Goal: Download file/media

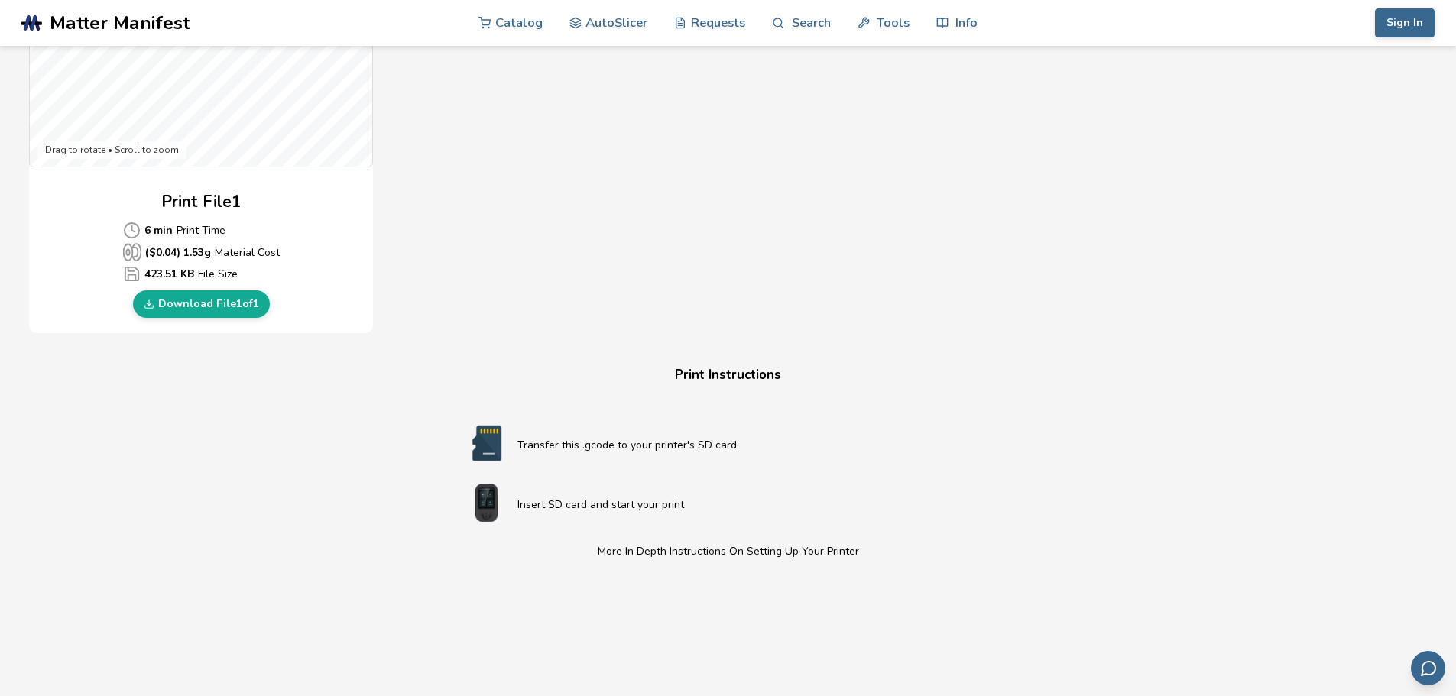
scroll to position [587, 0]
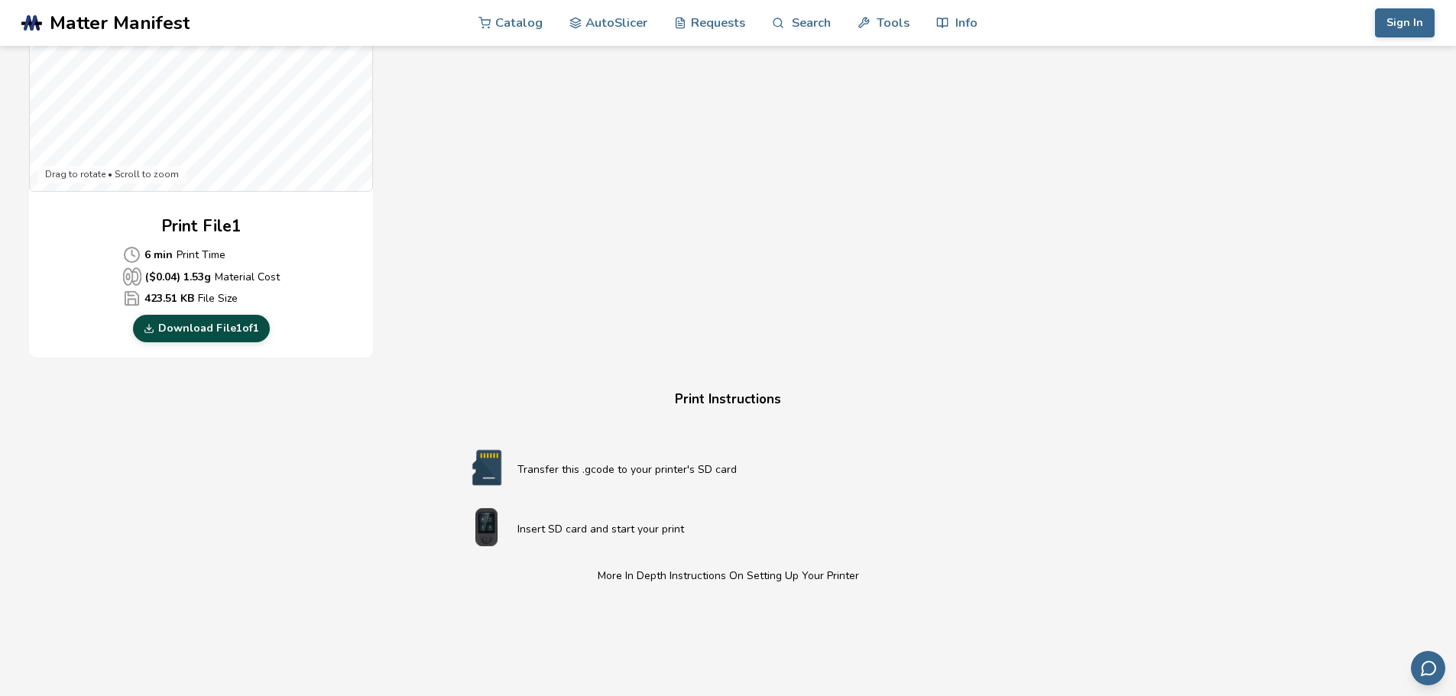
click at [244, 326] on link "Download File 1 of 1" at bounding box center [201, 329] width 137 height 28
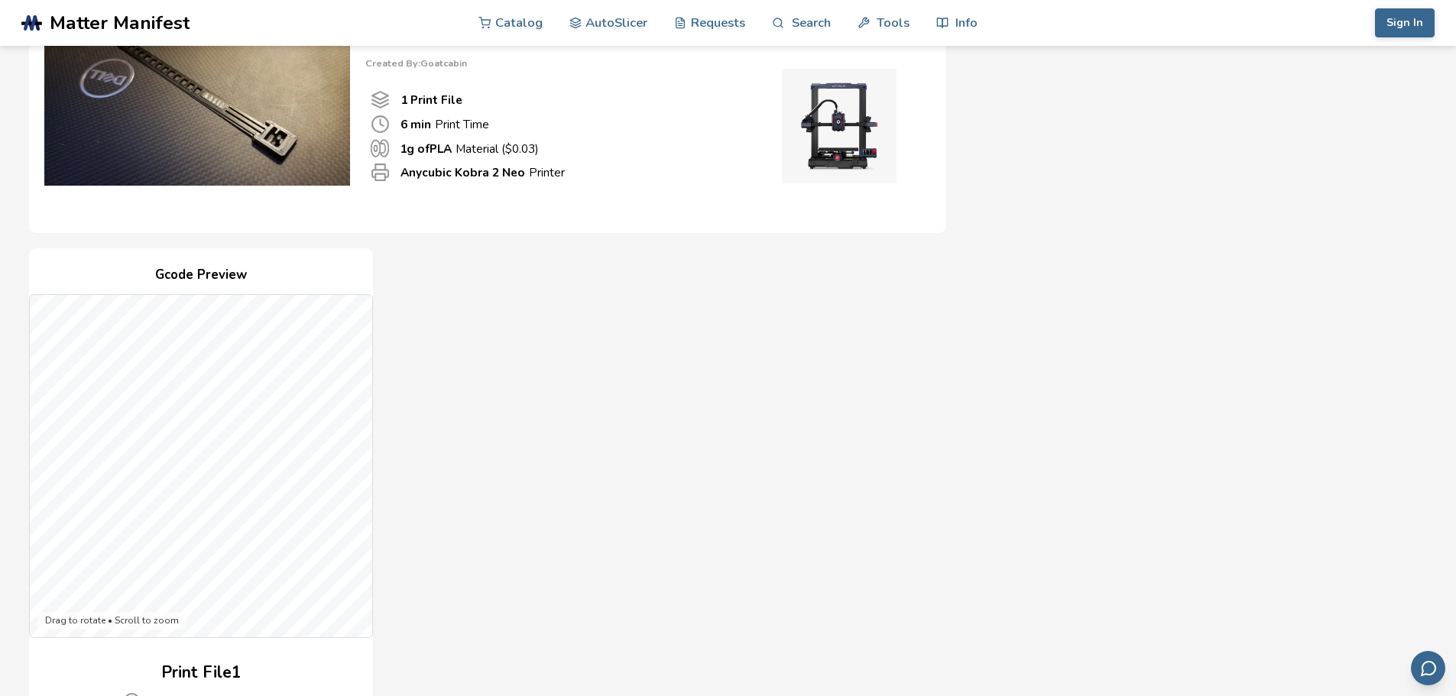
scroll to position [0, 0]
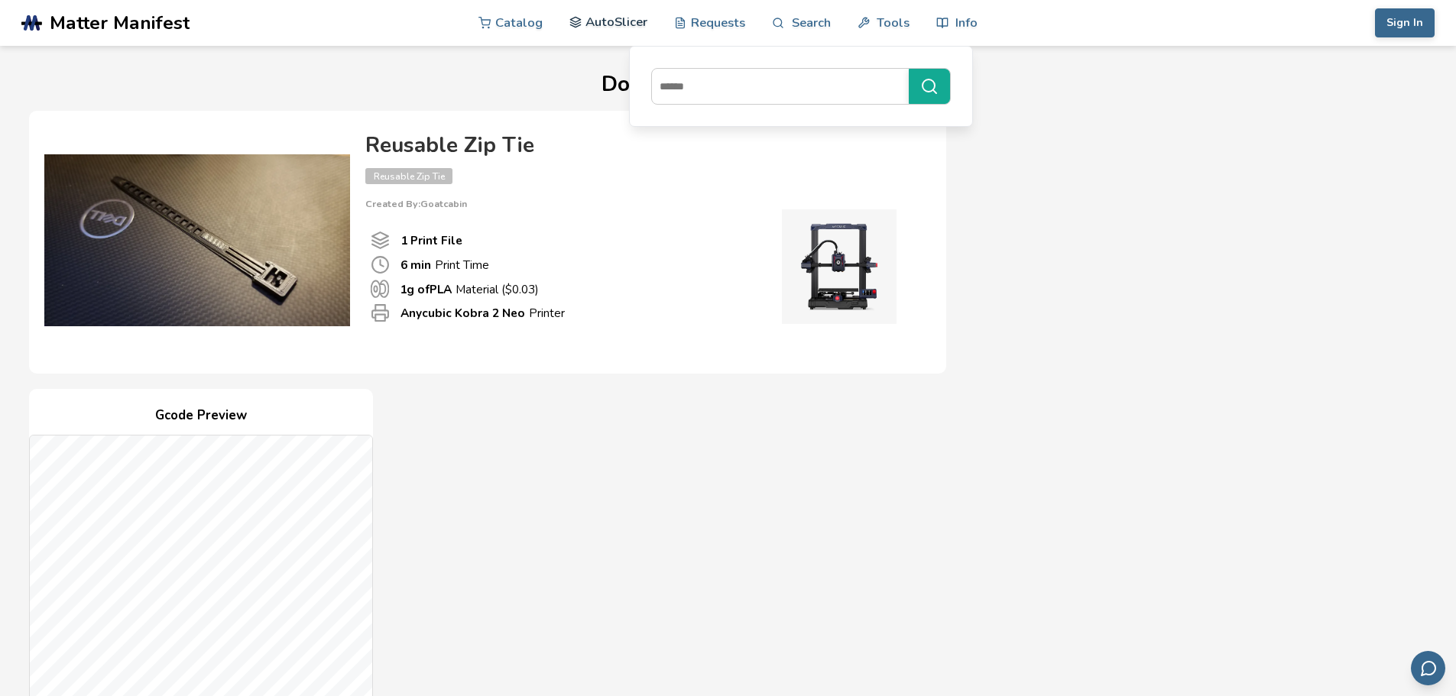
click at [606, 18] on link "AutoSlicer" at bounding box center [608, 22] width 79 height 46
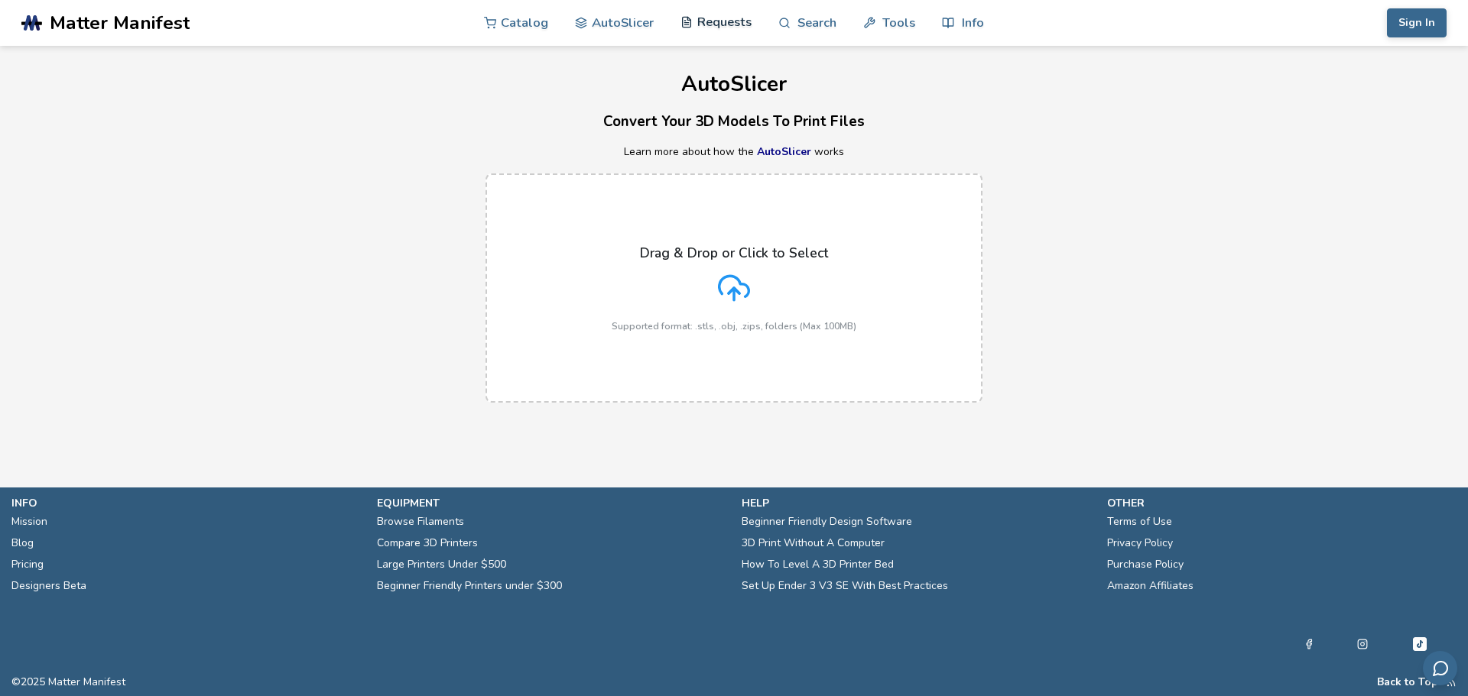
click at [710, 20] on link "Requests" at bounding box center [715, 22] width 71 height 46
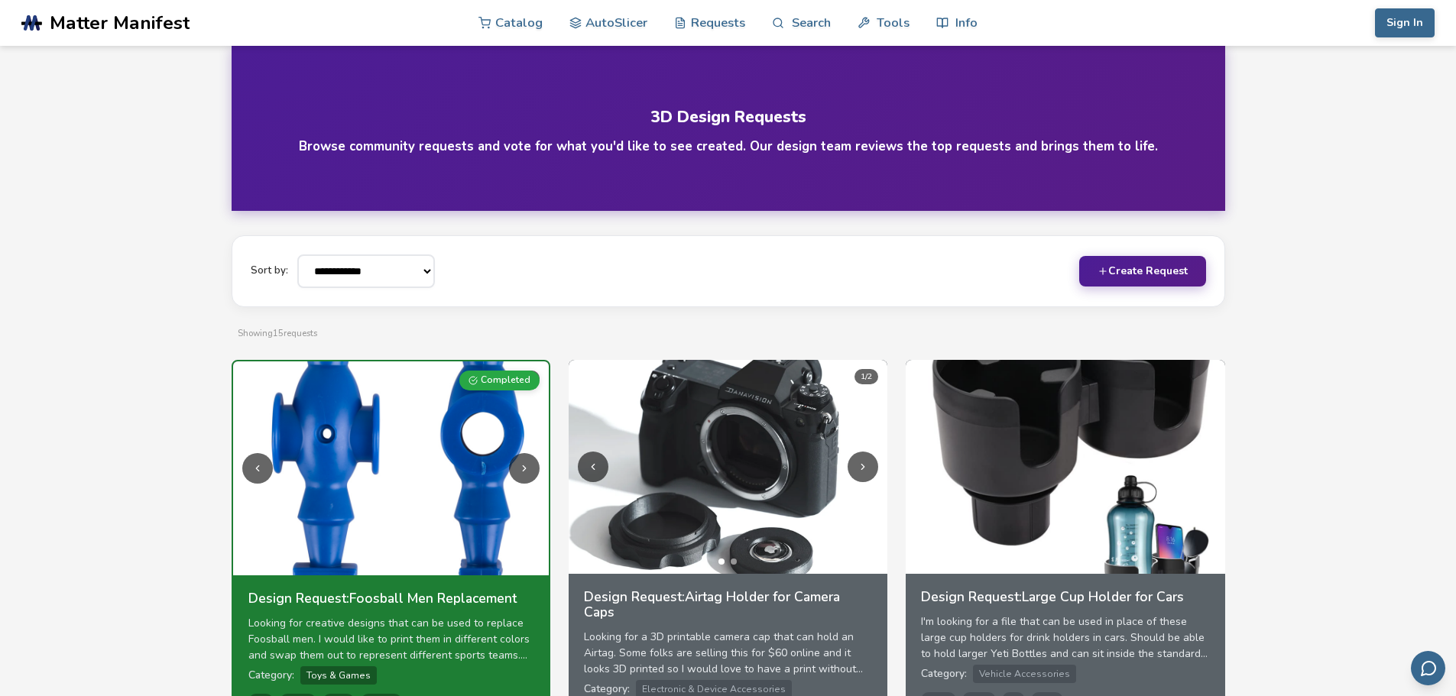
click at [433, 275] on div "**********" at bounding box center [728, 272] width 955 height 34
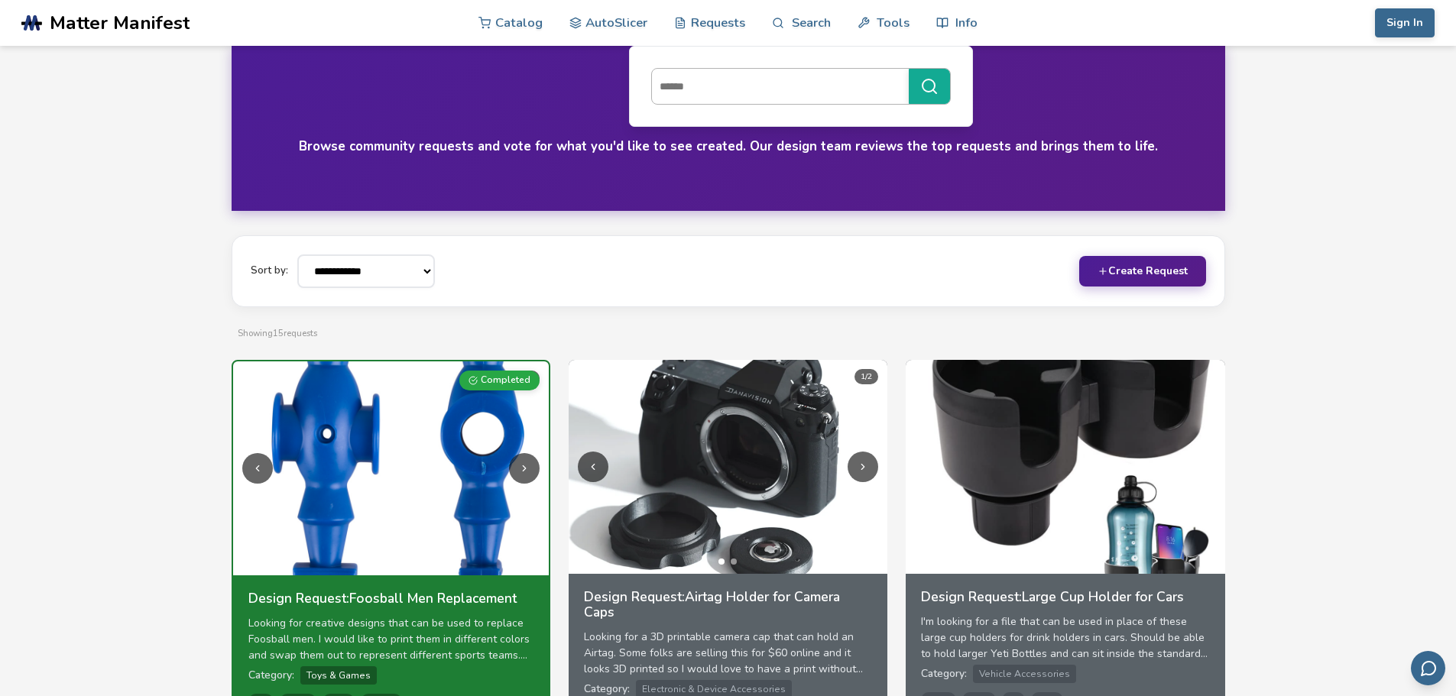
click at [756, 93] on input at bounding box center [776, 87] width 249 height 28
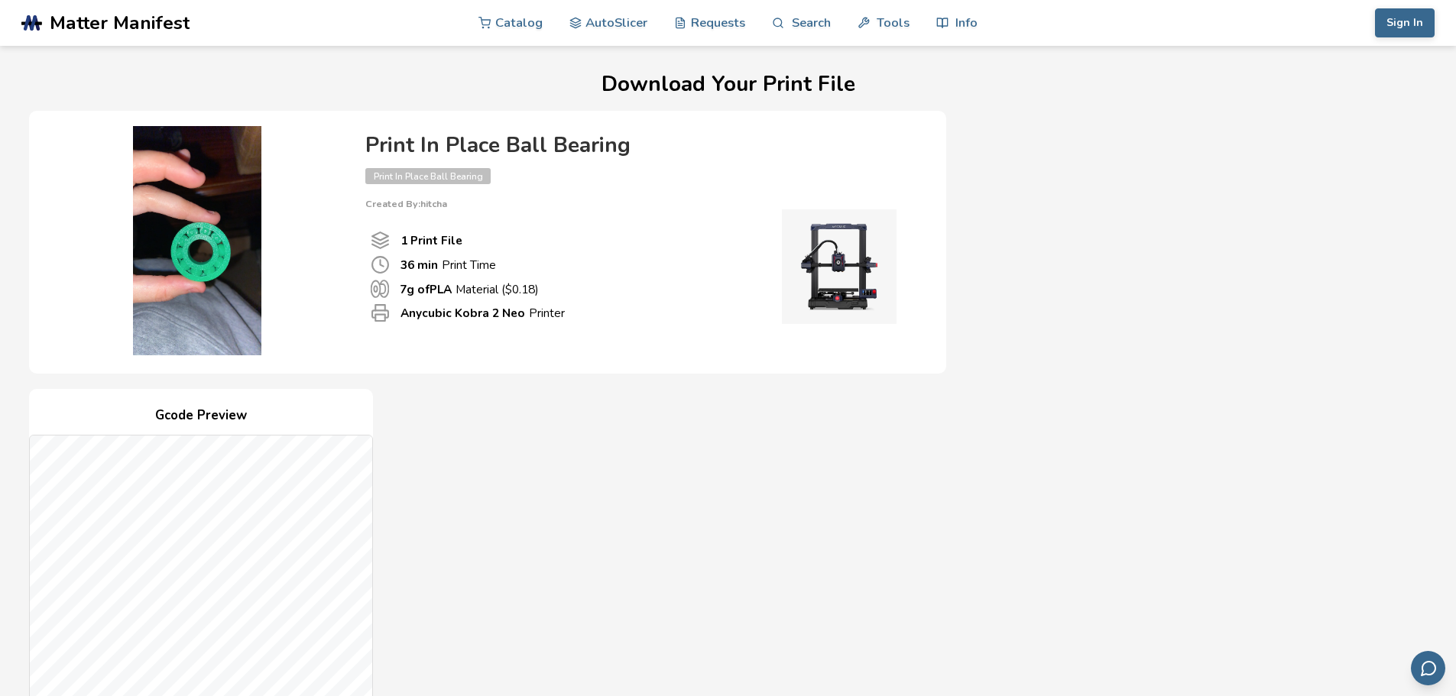
scroll to position [382, 0]
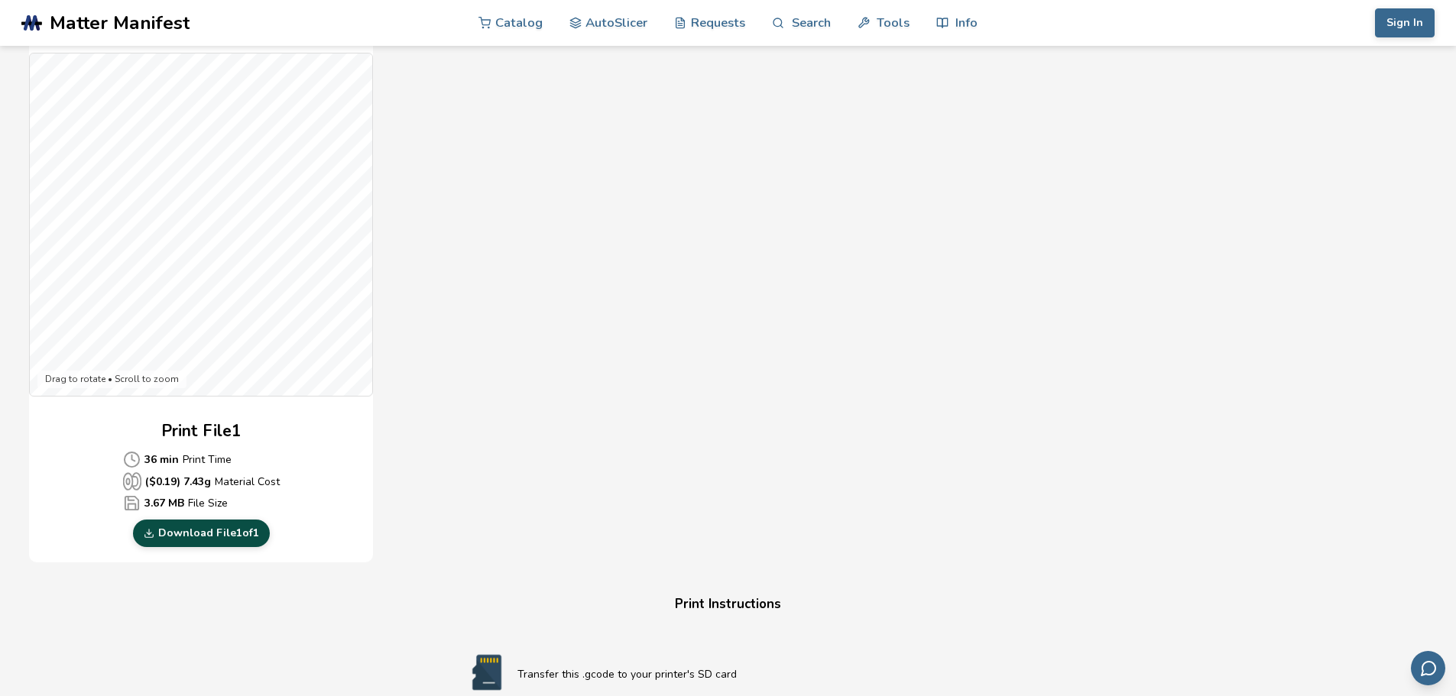
click at [206, 533] on link "Download File 1 of 1" at bounding box center [201, 534] width 137 height 28
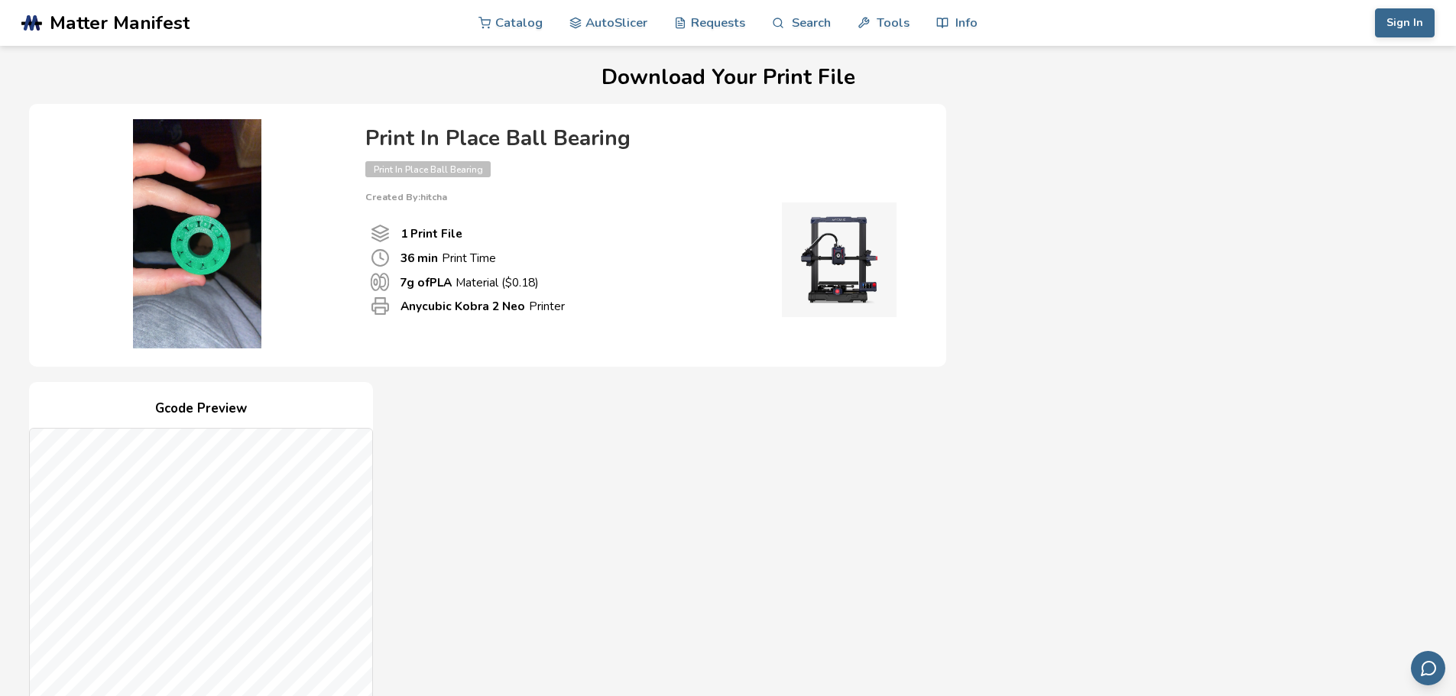
scroll to position [0, 0]
